Goal: Task Accomplishment & Management: Manage account settings

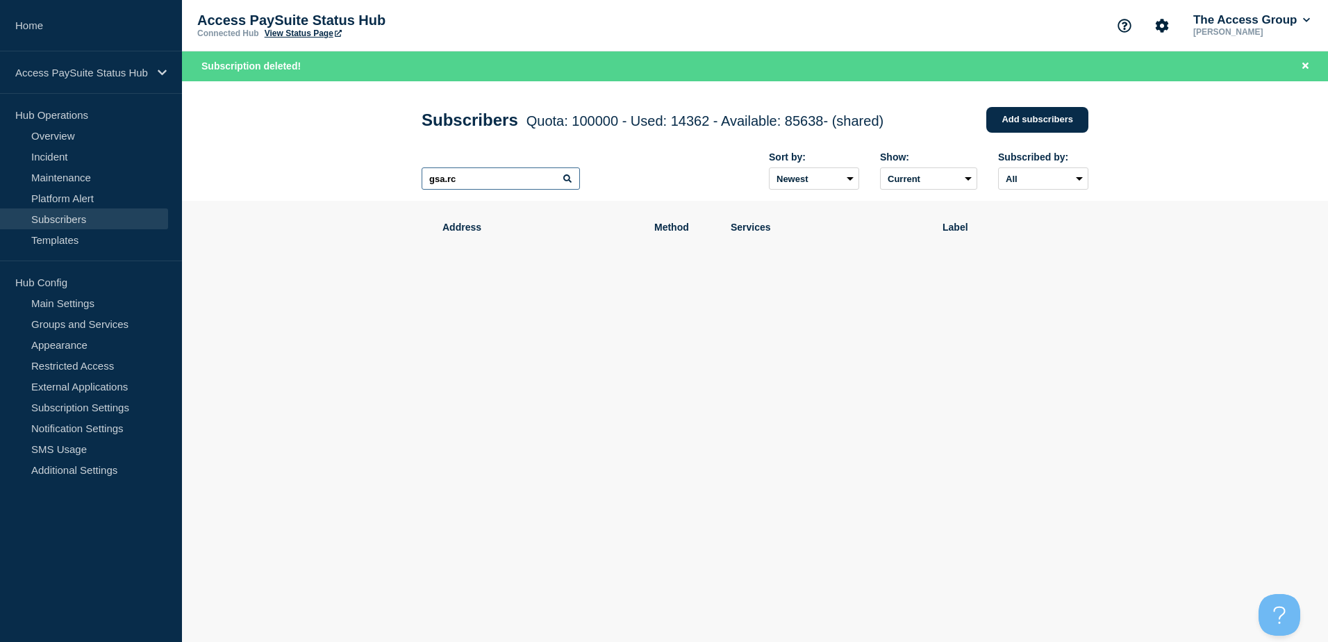
drag, startPoint x: 0, startPoint y: 0, endPoint x: 304, endPoint y: 191, distance: 359.1
click at [304, 191] on header "Subscribers Quota: 100000 - Used: 14362 - Available: 85638 - (shared) Quota Use…" at bounding box center [755, 141] width 1146 height 120
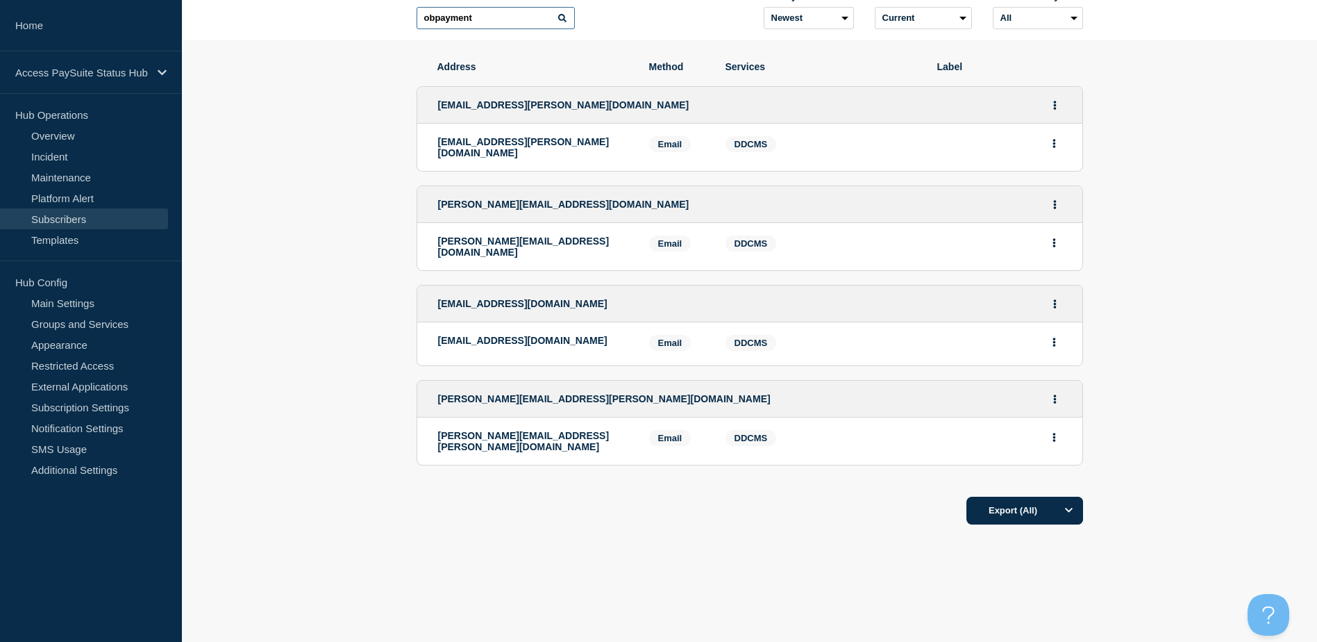
scroll to position [62, 0]
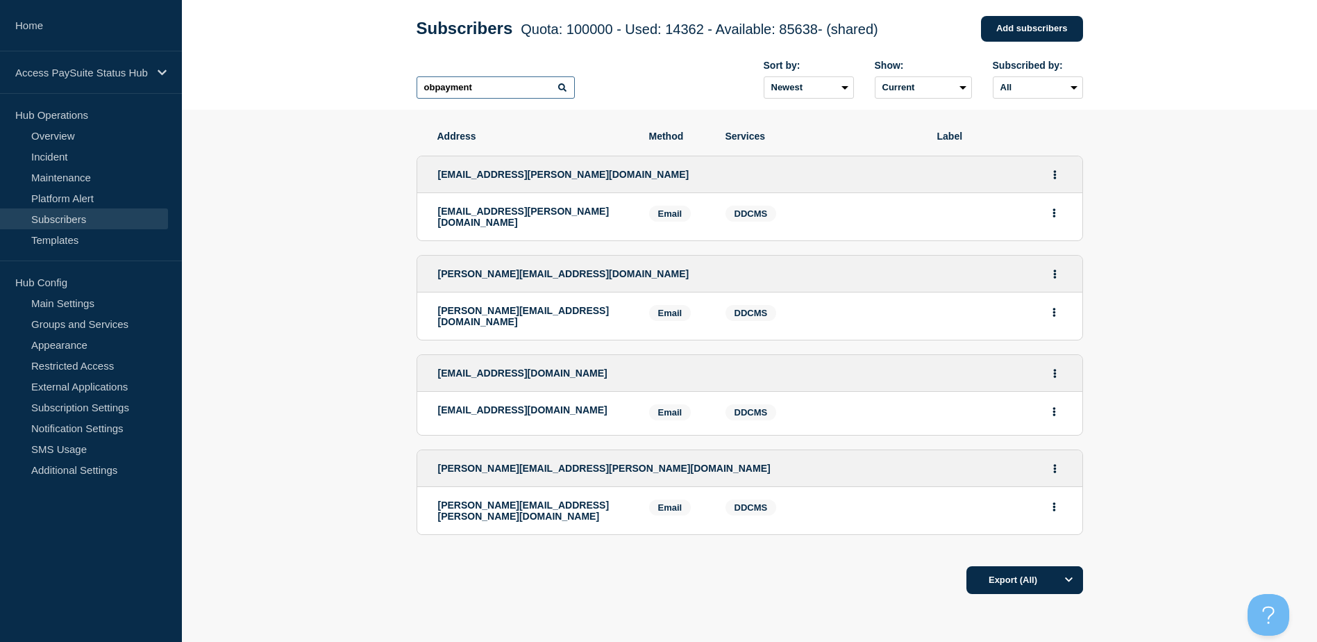
type input "obpayment"
click at [1058, 218] on button "Actions" at bounding box center [1054, 213] width 17 height 22
click at [1049, 258] on button "Delete" at bounding box center [1055, 252] width 26 height 10
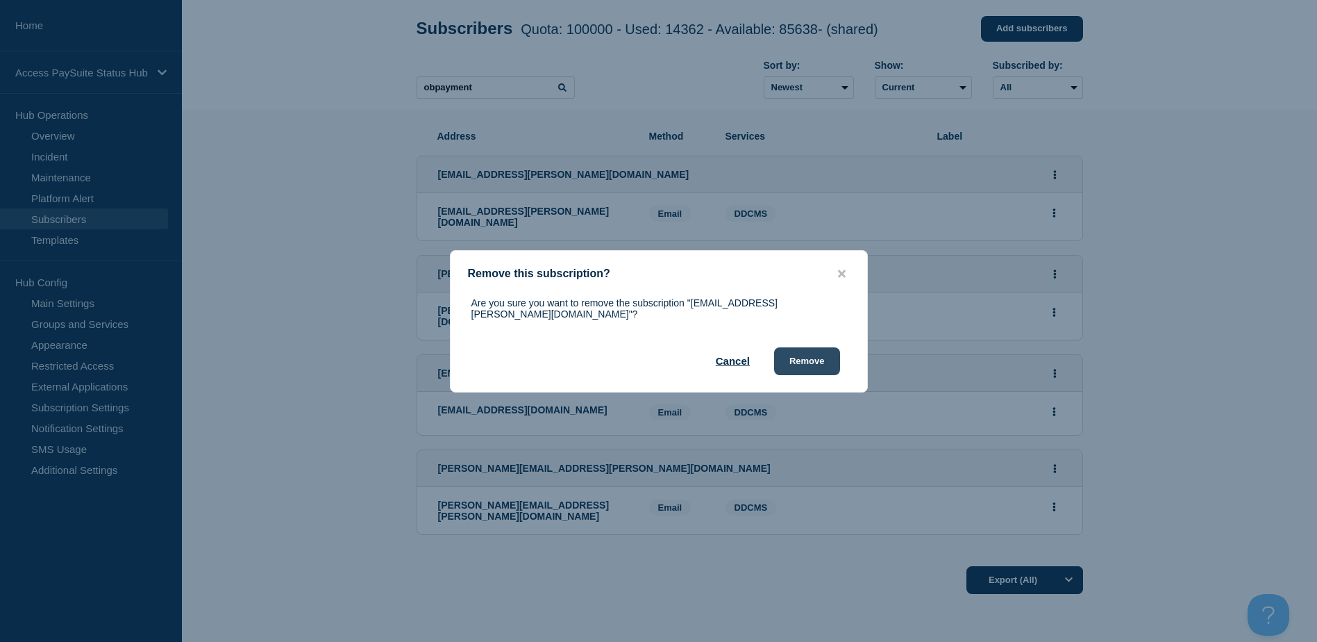
click at [810, 364] on button "Remove" at bounding box center [807, 361] width 66 height 28
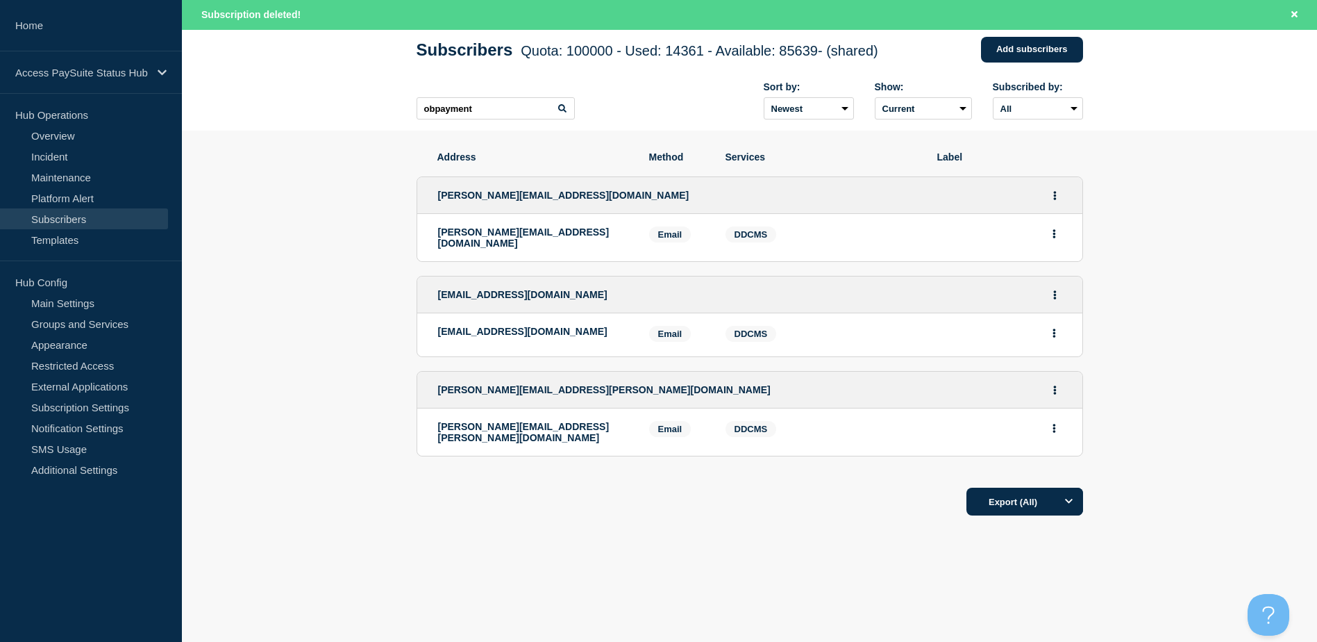
scroll to position [65, 0]
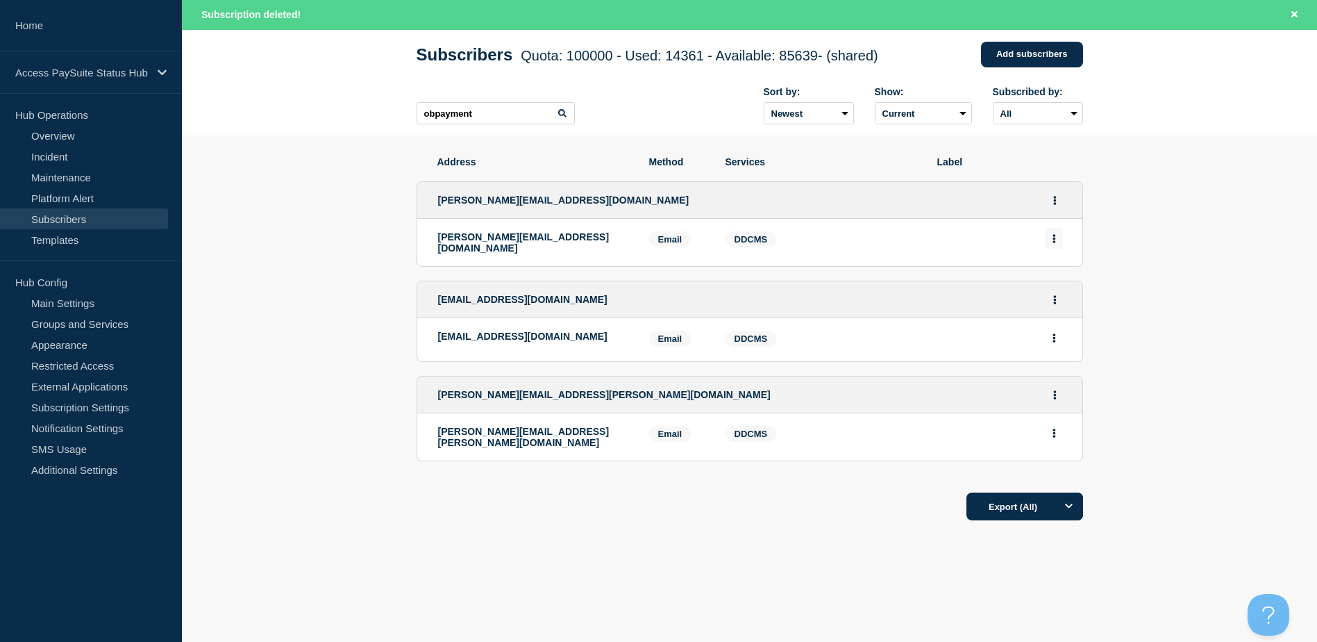
click at [1054, 241] on icon "Actions" at bounding box center [1054, 238] width 3 height 9
click at [1047, 280] on button "Delete" at bounding box center [1055, 278] width 26 height 10
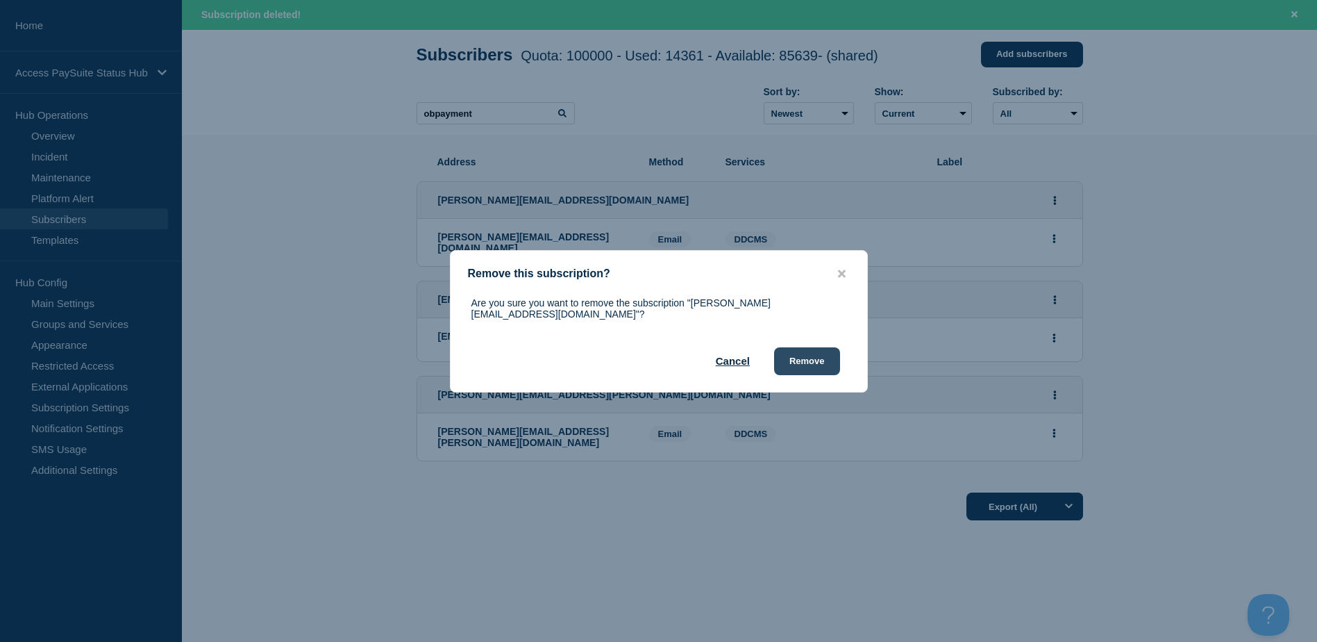
click at [815, 361] on button "Remove" at bounding box center [807, 361] width 66 height 28
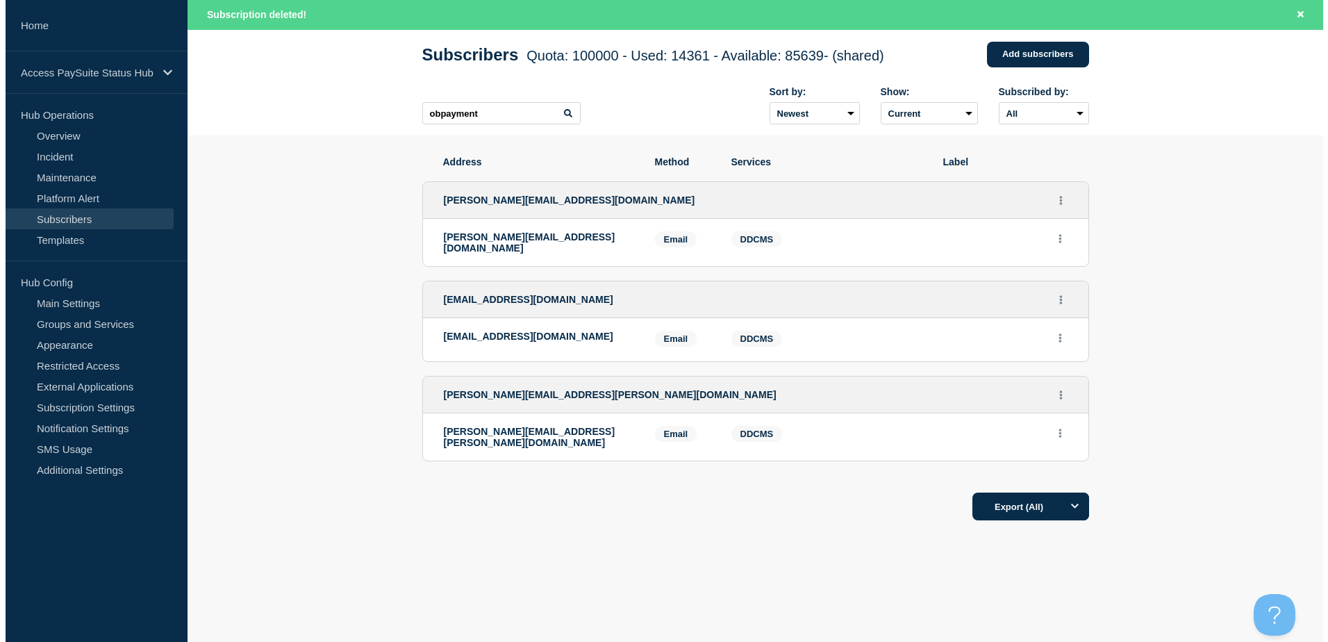
scroll to position [0, 0]
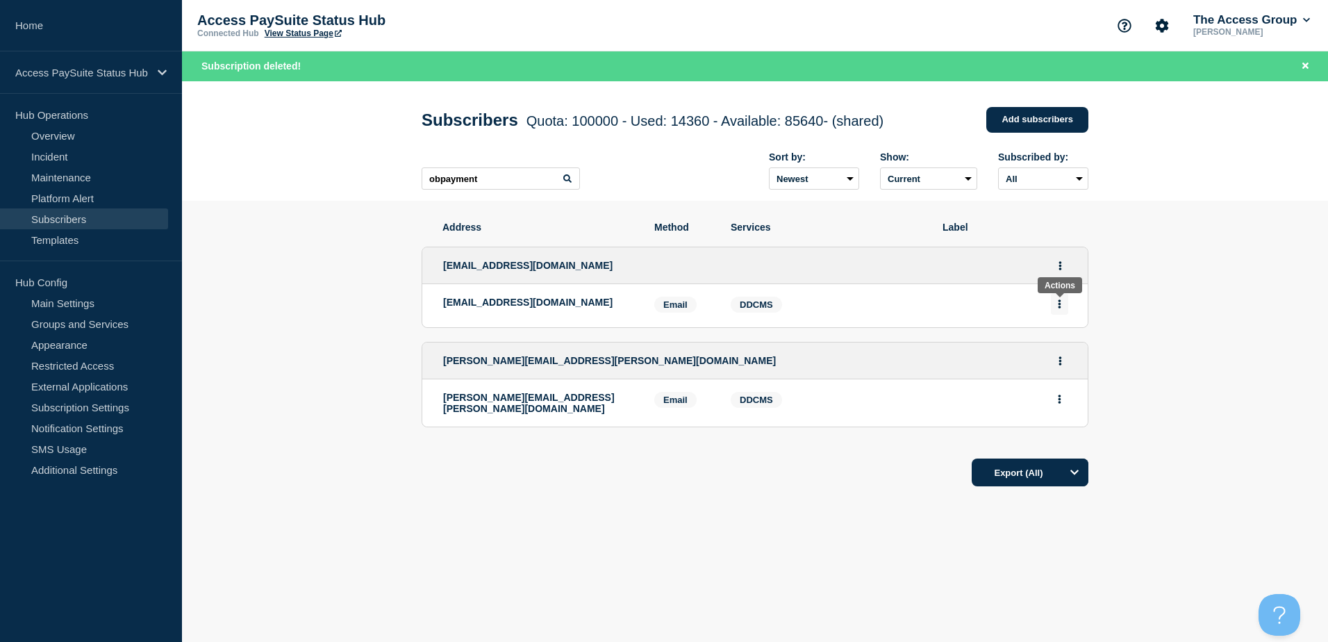
click at [1057, 304] on button "Actions" at bounding box center [1059, 304] width 17 height 22
click at [1064, 347] on button "Delete" at bounding box center [1060, 343] width 26 height 10
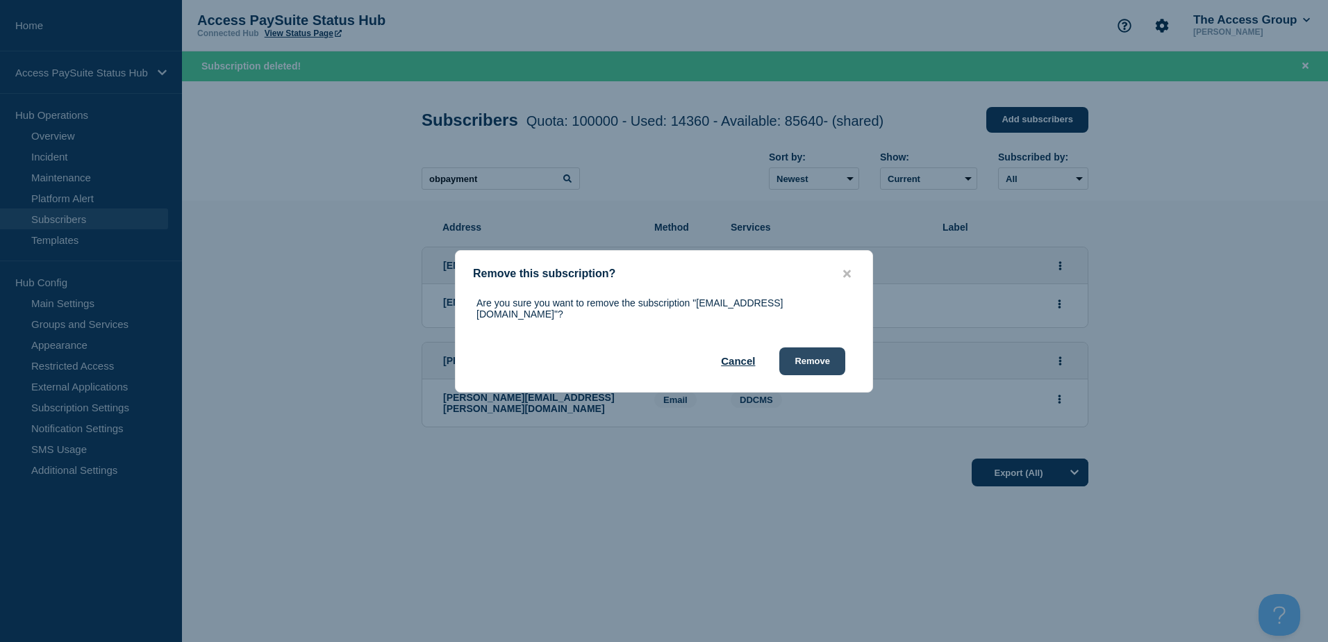
click at [811, 359] on button "Remove" at bounding box center [812, 361] width 66 height 28
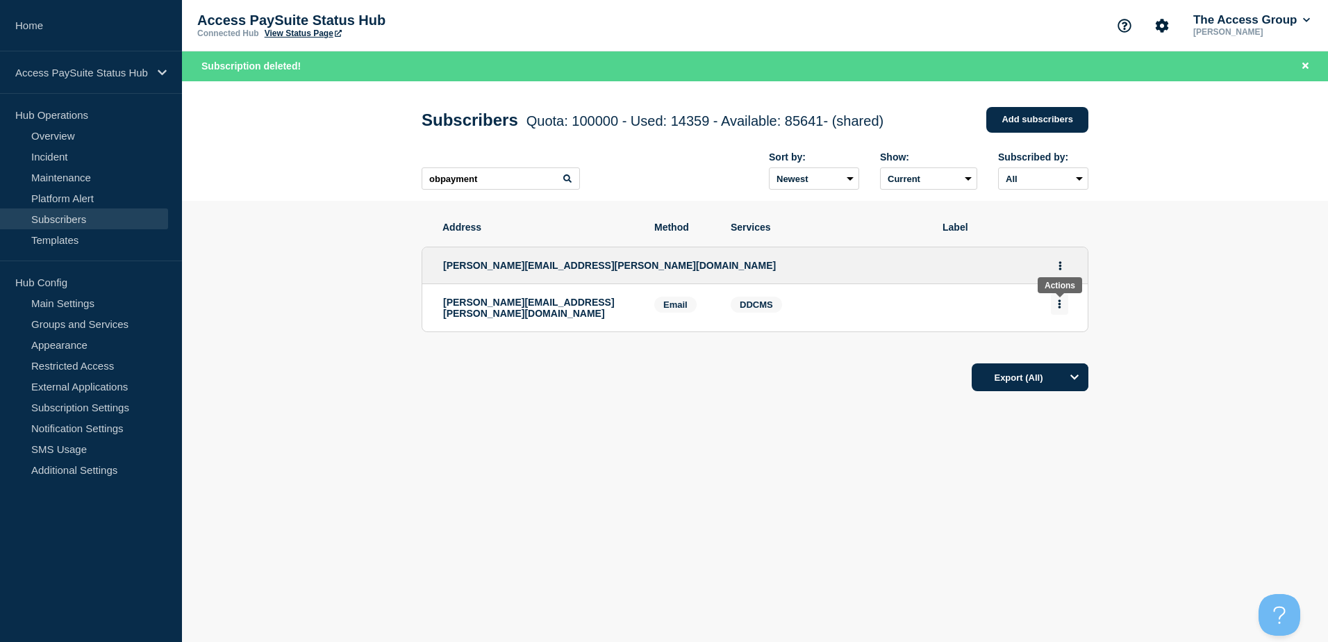
click at [1058, 308] on icon "Actions" at bounding box center [1059, 303] width 3 height 9
click at [1058, 348] on button "Delete" at bounding box center [1060, 343] width 26 height 10
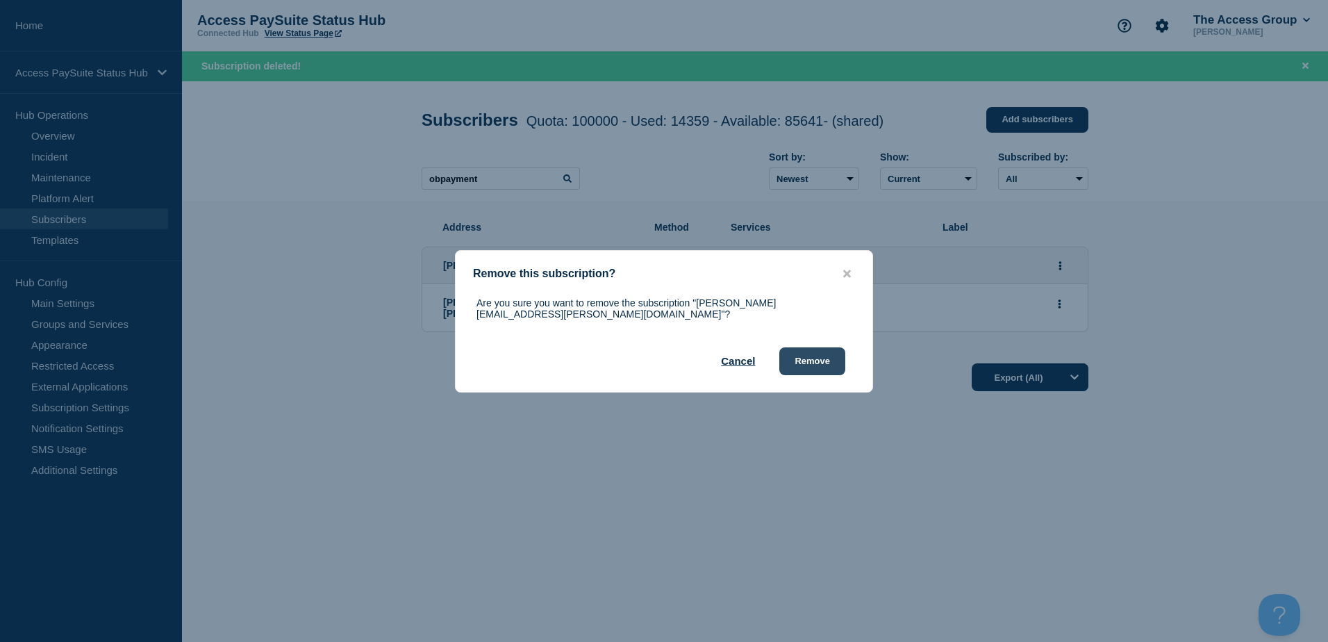
click at [829, 362] on button "Remove" at bounding box center [812, 361] width 66 height 28
